Goal: Information Seeking & Learning: Learn about a topic

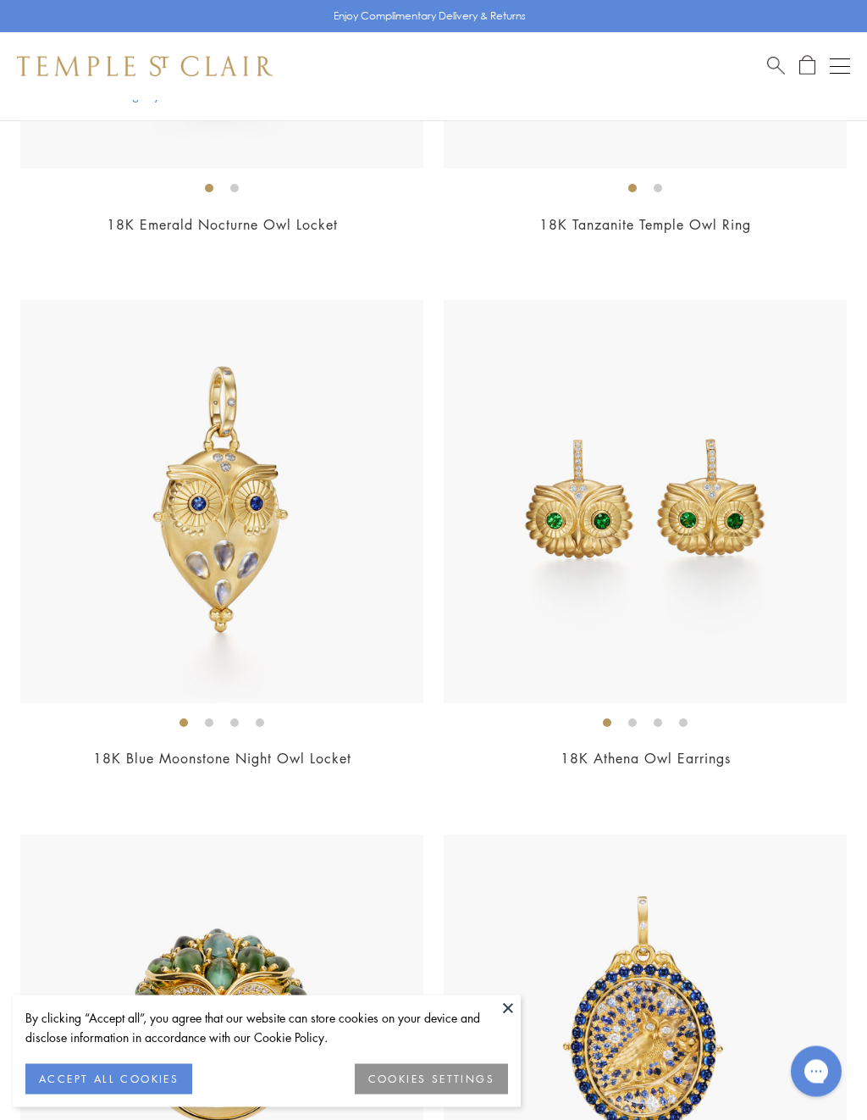
scroll to position [727, 0]
click at [673, 539] on img at bounding box center [645, 501] width 403 height 403
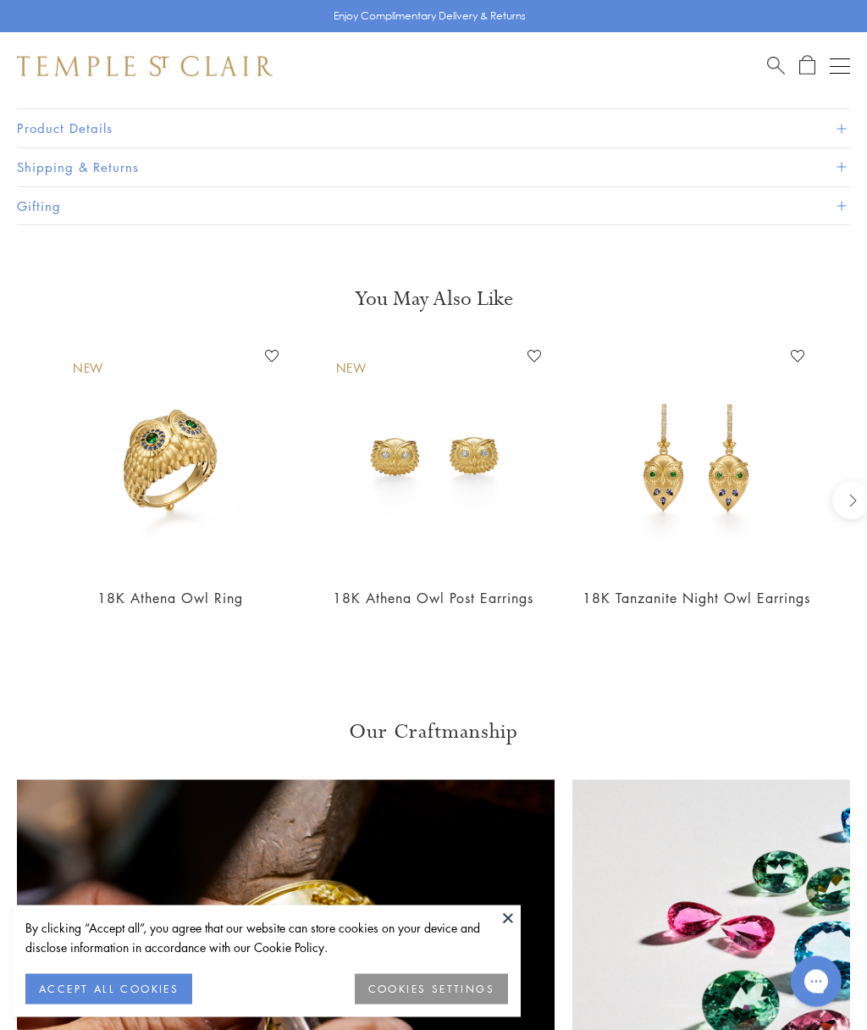
scroll to position [1164, 0]
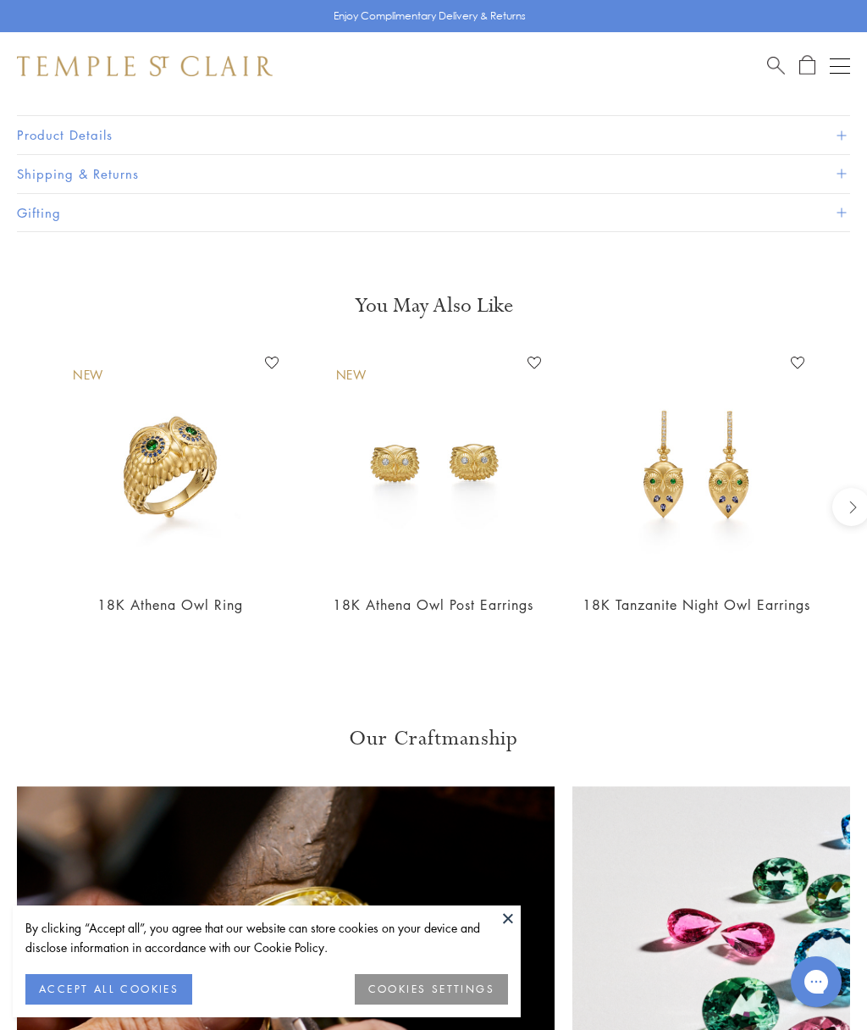
click at [405, 461] on img at bounding box center [434, 464] width 230 height 230
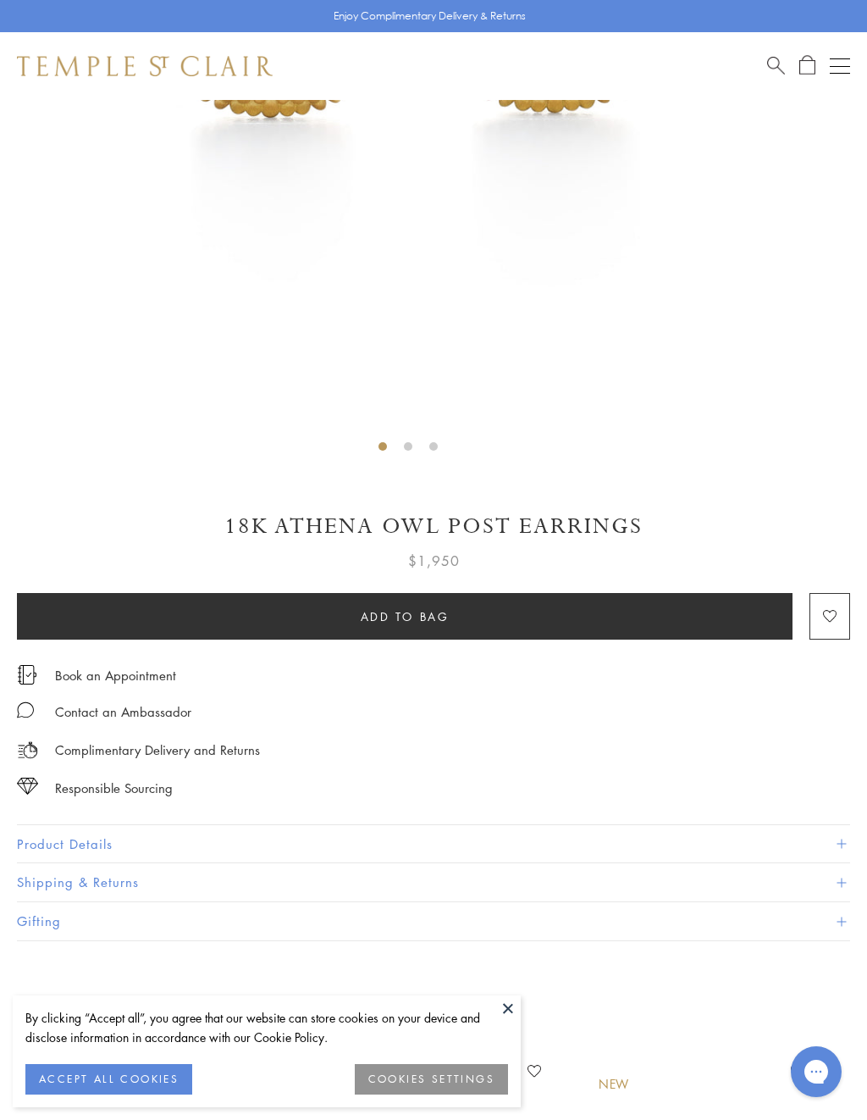
scroll to position [515, 0]
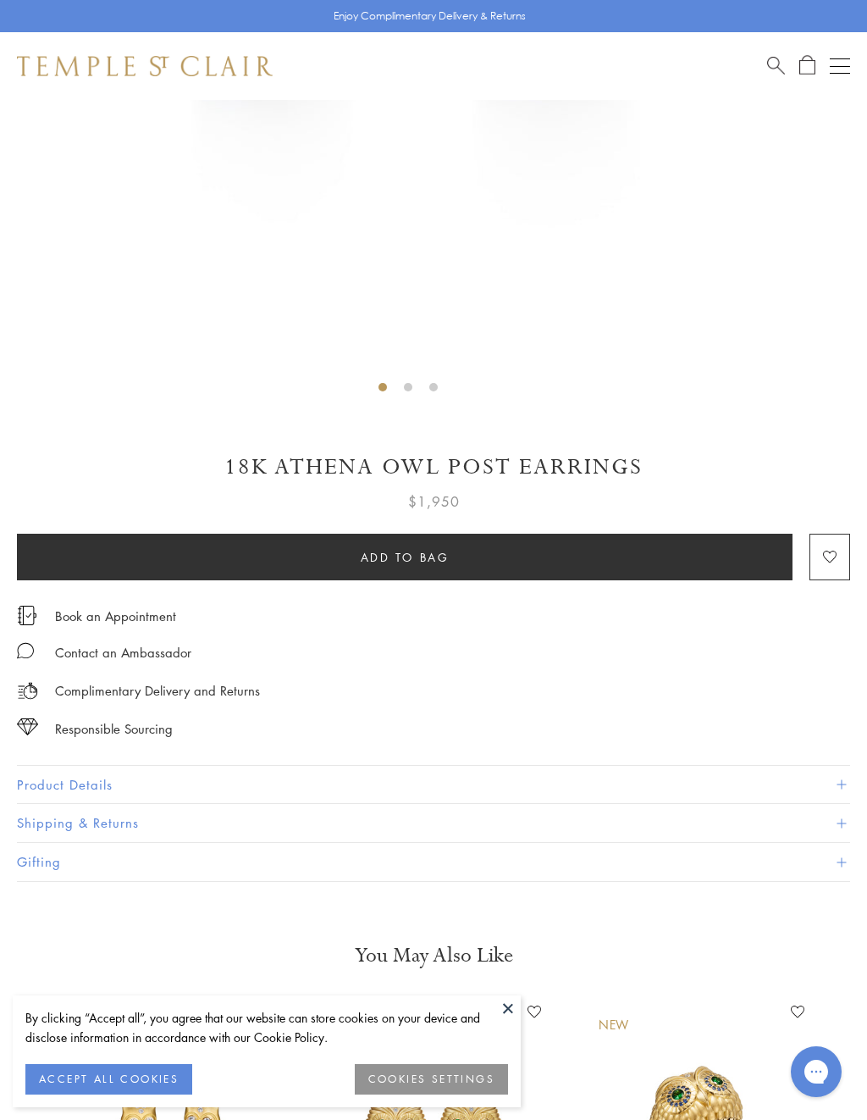
click at [646, 766] on button "Product Details" at bounding box center [433, 785] width 833 height 38
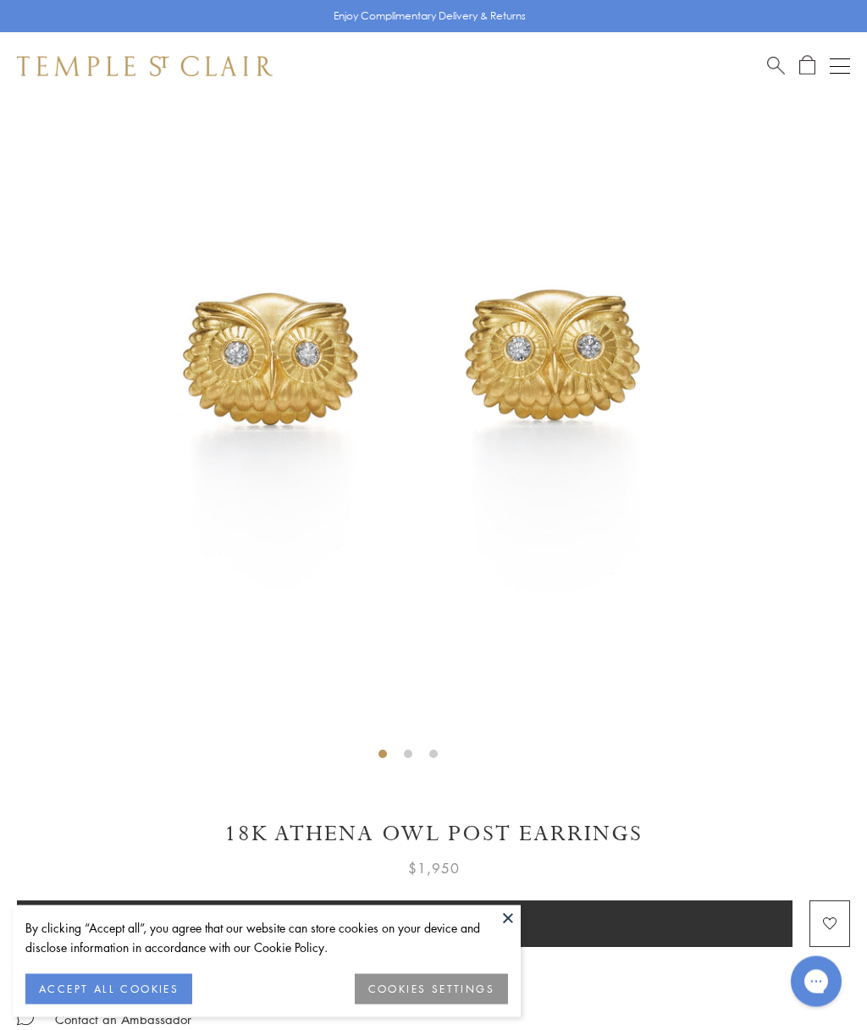
scroll to position [0, 0]
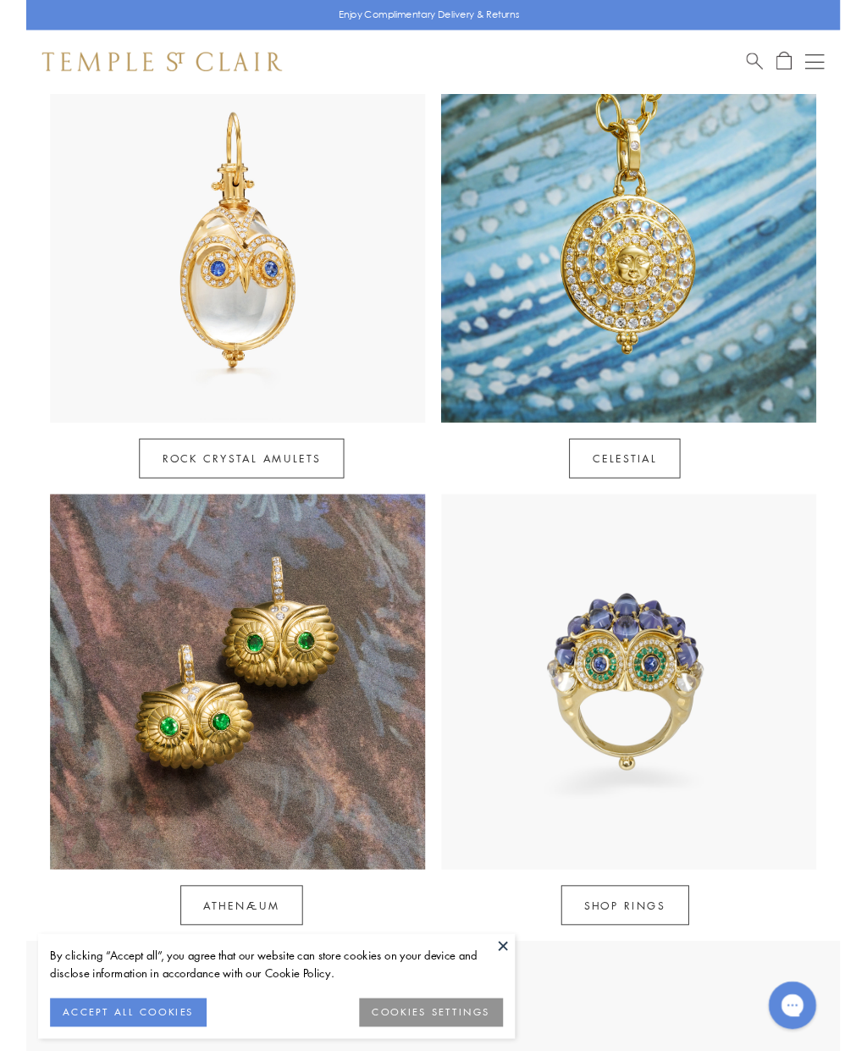
scroll to position [863, 0]
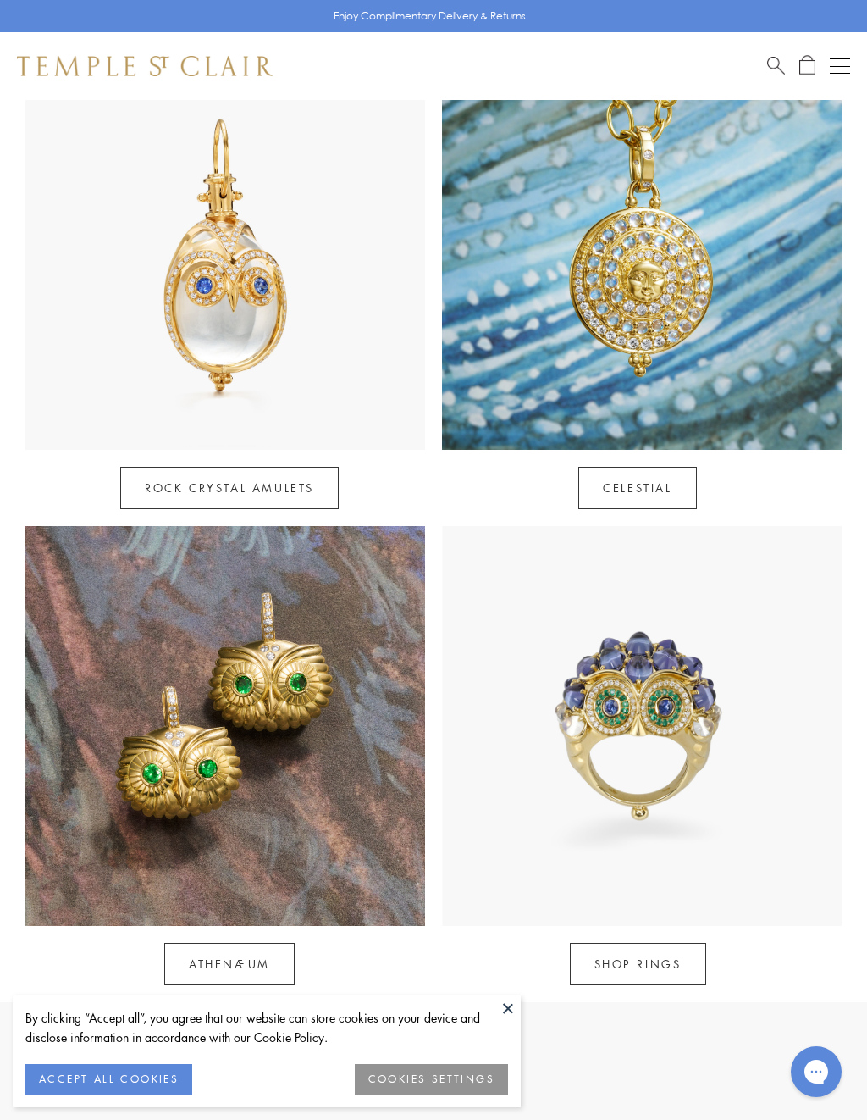
click at [232, 943] on link "Athenæum" at bounding box center [229, 964] width 130 height 42
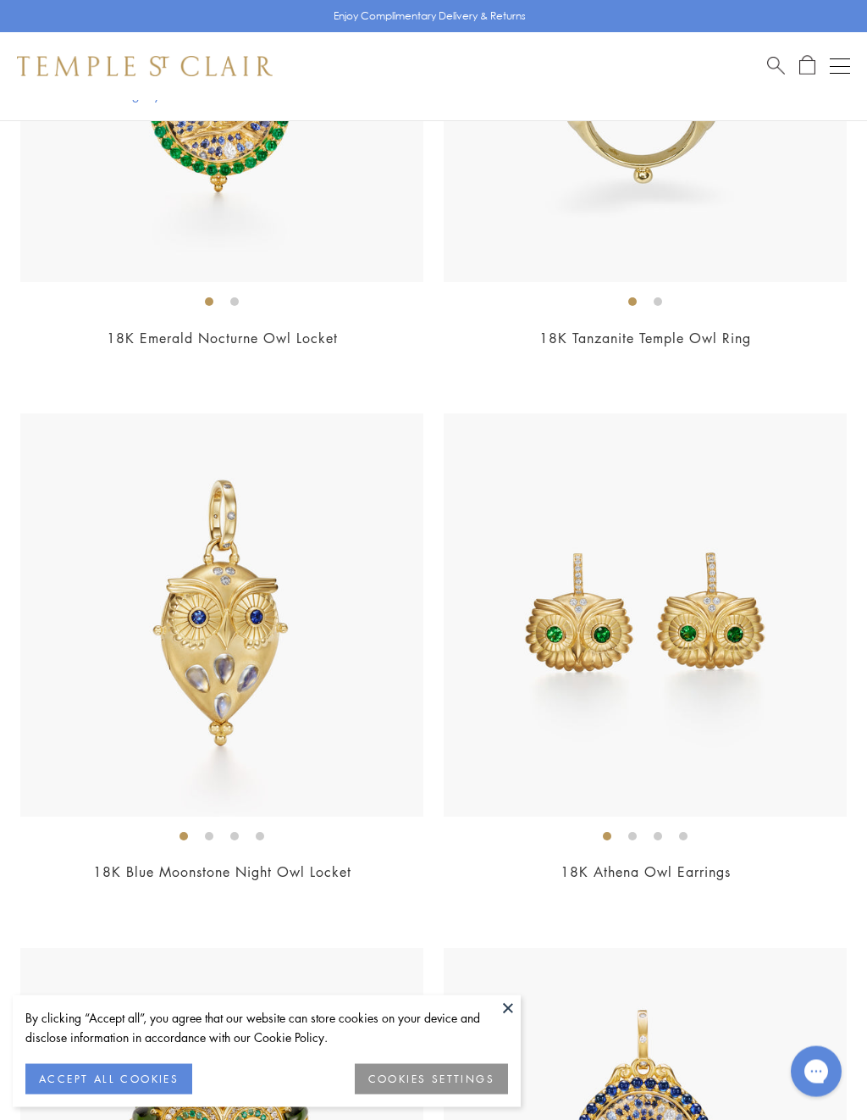
scroll to position [613, 0]
click at [667, 686] on img at bounding box center [645, 614] width 403 height 403
